Goal: Transaction & Acquisition: Purchase product/service

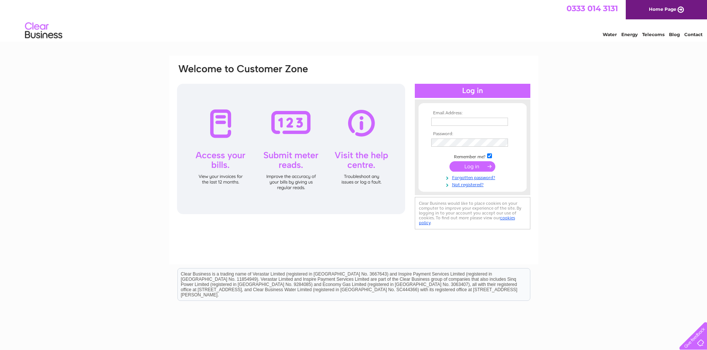
type input "t.dgarageservices@hotmail.co.uk"
click at [472, 167] on input "submit" at bounding box center [472, 166] width 46 height 10
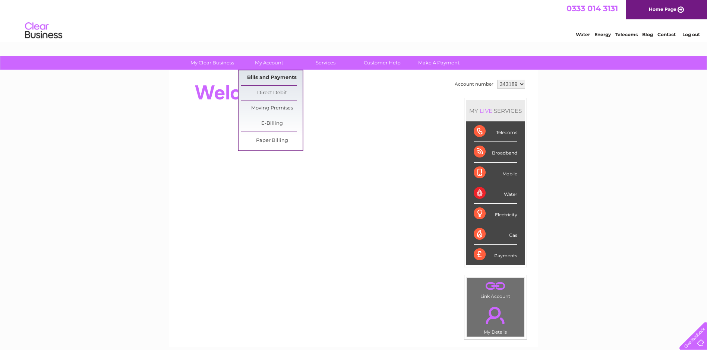
click at [266, 76] on link "Bills and Payments" at bounding box center [271, 77] width 61 height 15
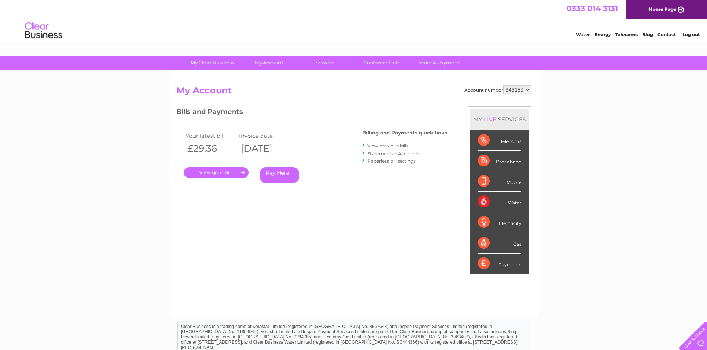
click at [225, 172] on link "." at bounding box center [216, 172] width 65 height 11
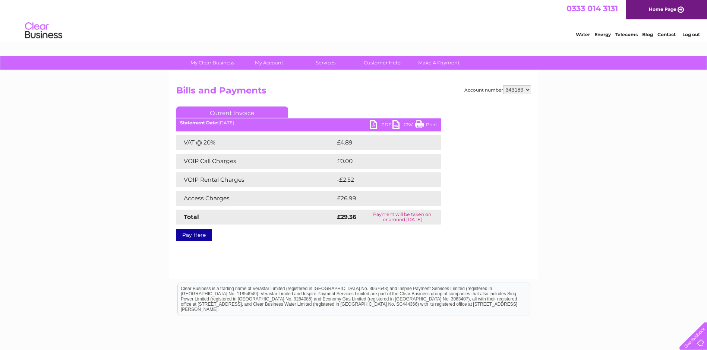
click at [199, 231] on link "Pay Here" at bounding box center [193, 235] width 35 height 12
click at [431, 126] on link "Print" at bounding box center [426, 125] width 22 height 11
click at [425, 123] on link "Print" at bounding box center [426, 125] width 22 height 11
click at [417, 126] on link "Print" at bounding box center [426, 125] width 22 height 11
click at [364, 127] on div "PDF CSV Print Statement Date: 09/09/2025" at bounding box center [308, 125] width 265 height 11
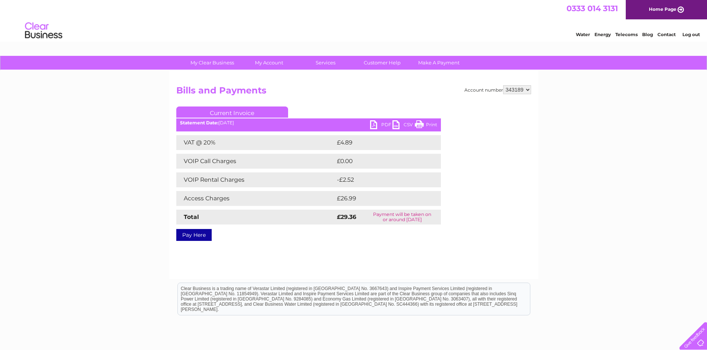
click at [435, 123] on link "Print" at bounding box center [426, 125] width 22 height 11
